Goal: Find specific fact: Find specific fact

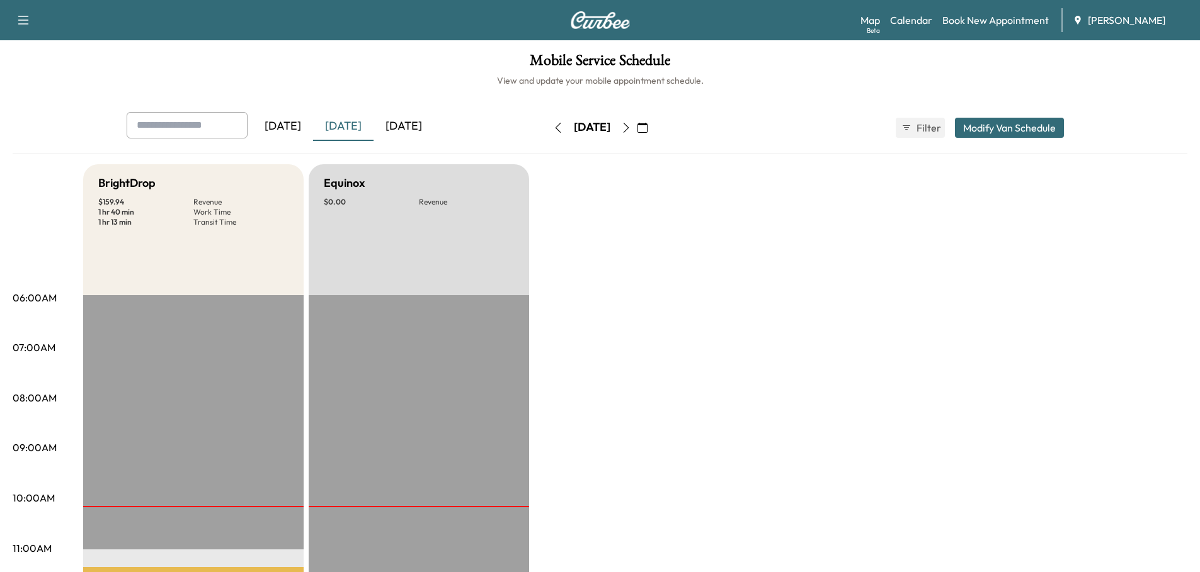
scroll to position [252, 0]
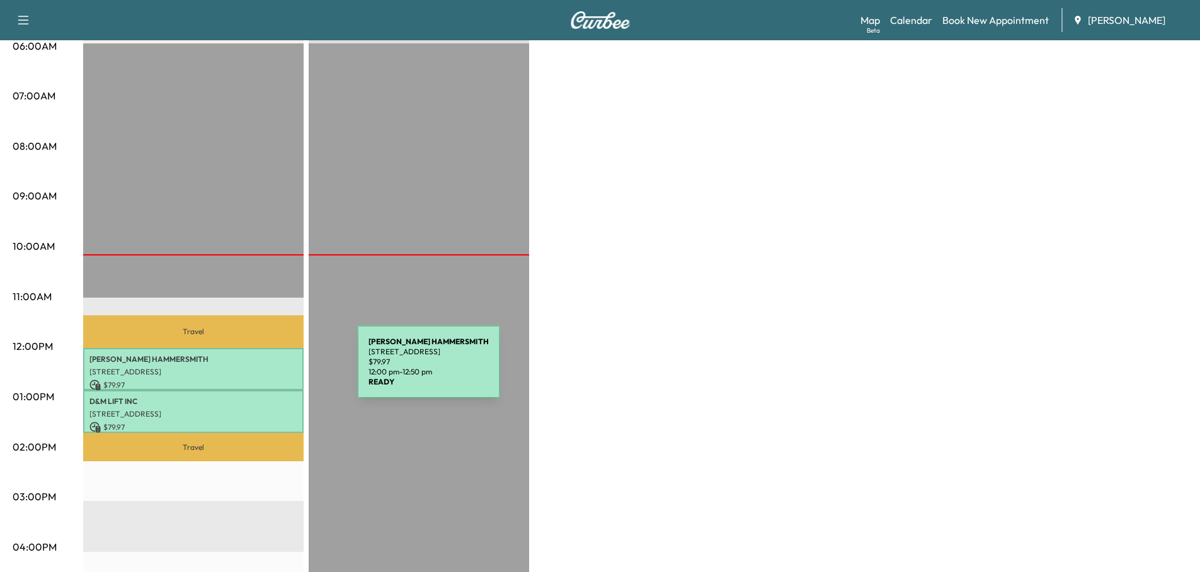
click at [263, 370] on p "[STREET_ADDRESS]" at bounding box center [193, 372] width 208 height 10
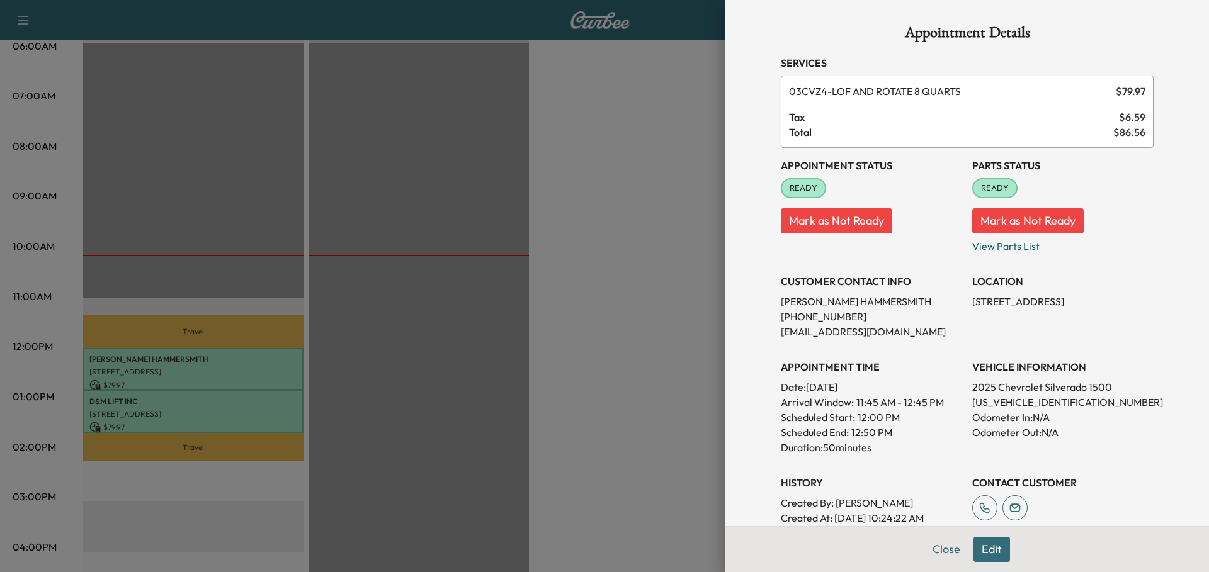
click at [1009, 402] on p "[US_VEHICLE_IDENTIFICATION_NUMBER]" at bounding box center [1062, 402] width 181 height 15
copy p "[US_VEHICLE_IDENTIFICATION_NUMBER]"
click at [390, 279] on div at bounding box center [604, 286] width 1209 height 572
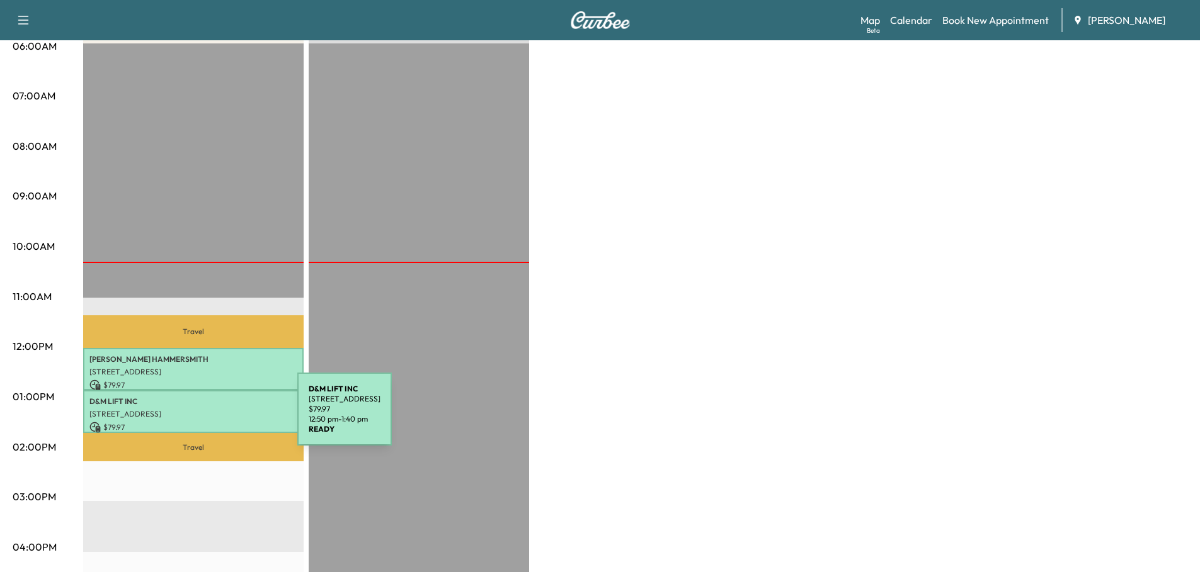
click at [203, 416] on div "D&M LIFT INC [STREET_ADDRESS] $ 79.97 12:50 pm - 1:40 pm" at bounding box center [193, 411] width 220 height 42
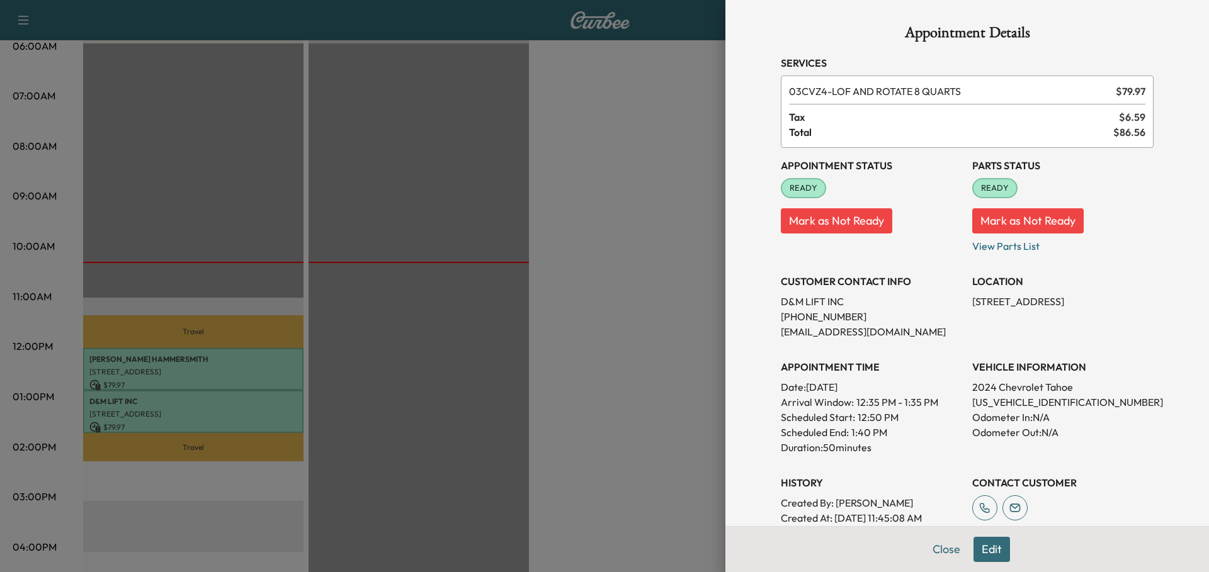
click at [1001, 405] on p "[US_VEHICLE_IDENTIFICATION_NUMBER]" at bounding box center [1062, 402] width 181 height 15
click at [1002, 408] on p "[US_VEHICLE_IDENTIFICATION_NUMBER]" at bounding box center [1062, 402] width 181 height 15
copy p "[US_VEHICLE_IDENTIFICATION_NUMBER]"
click at [407, 298] on div at bounding box center [604, 286] width 1209 height 572
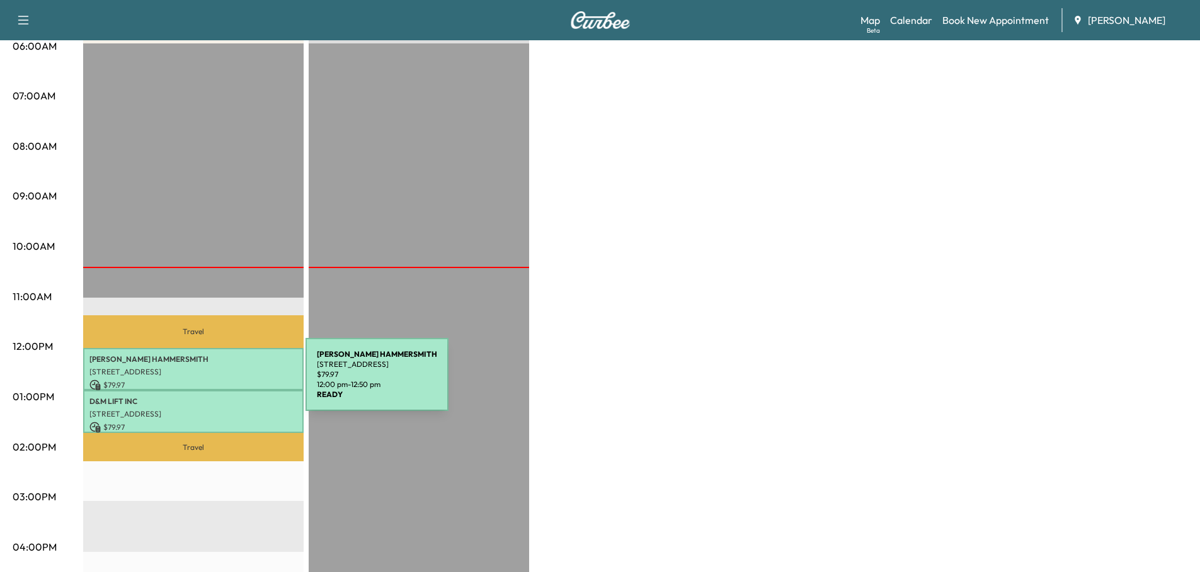
click at [211, 383] on p "$ 79.97" at bounding box center [193, 385] width 208 height 11
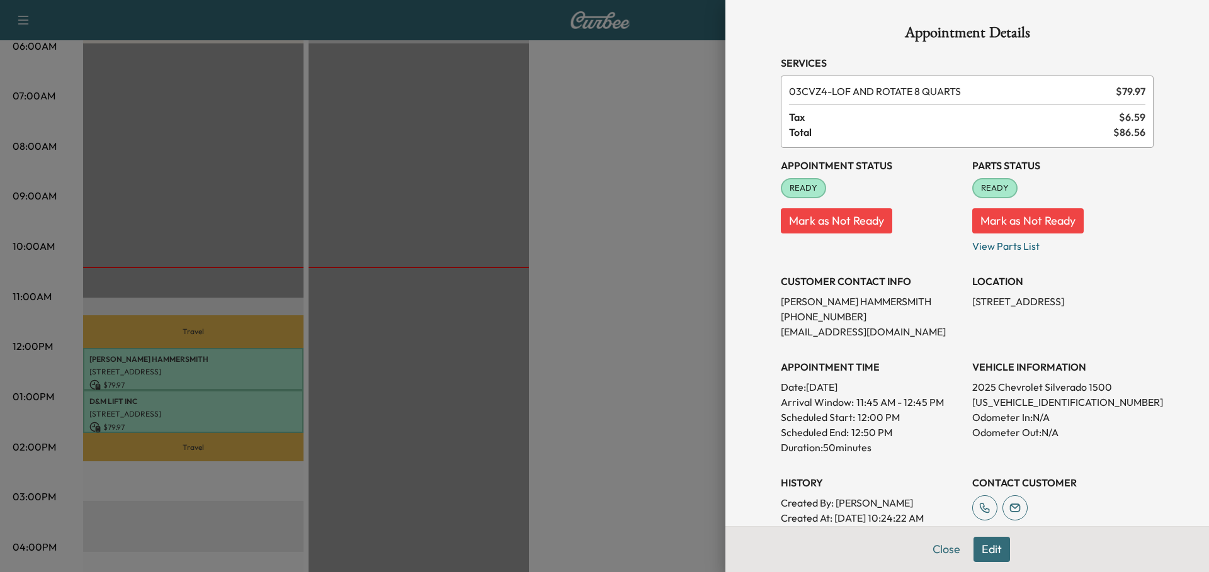
click at [246, 400] on div at bounding box center [604, 286] width 1209 height 572
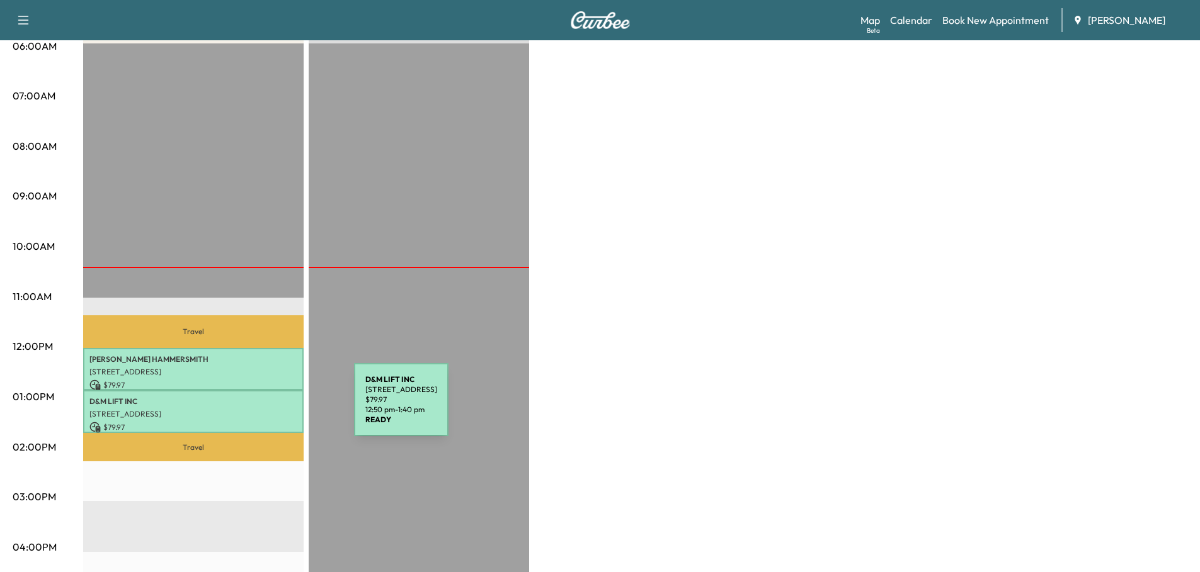
click at [259, 409] on p "[STREET_ADDRESS]" at bounding box center [193, 414] width 208 height 10
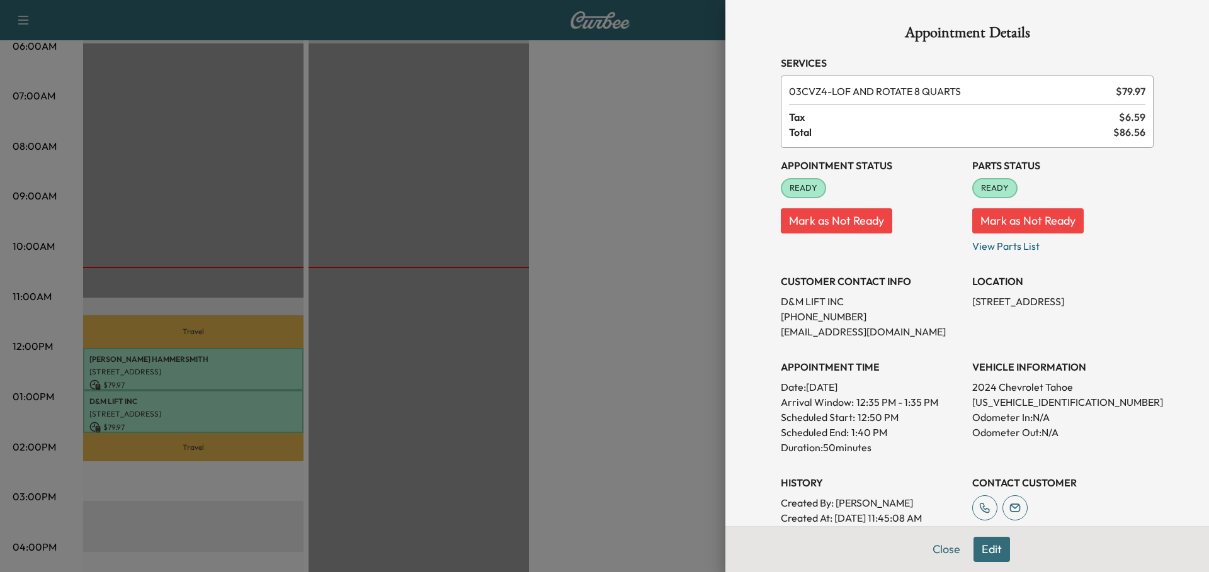
click at [627, 237] on div at bounding box center [604, 286] width 1209 height 572
